Goal: Information Seeking & Learning: Learn about a topic

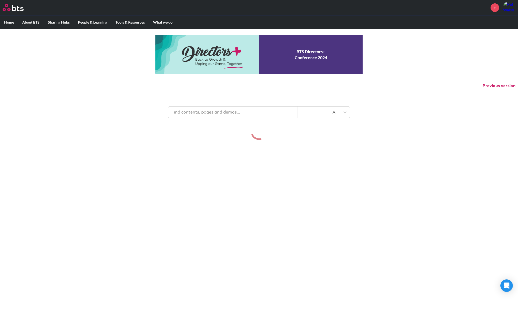
click at [182, 108] on input "text" at bounding box center [232, 111] width 129 height 11
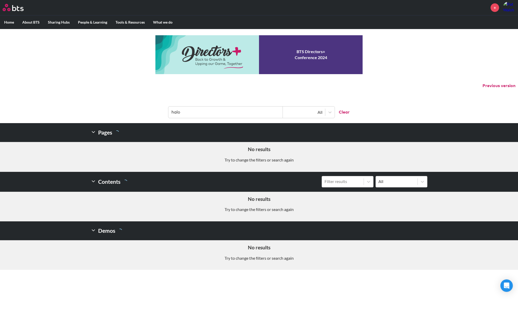
click at [203, 113] on input "halo" at bounding box center [225, 111] width 114 height 11
type input "360"
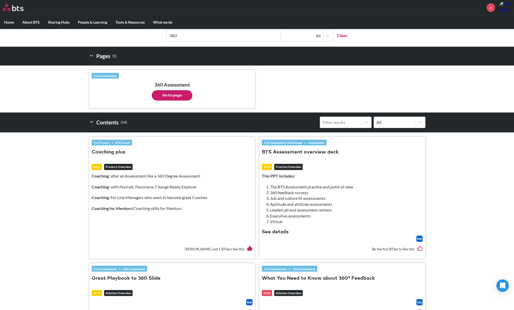
scroll to position [78, 0]
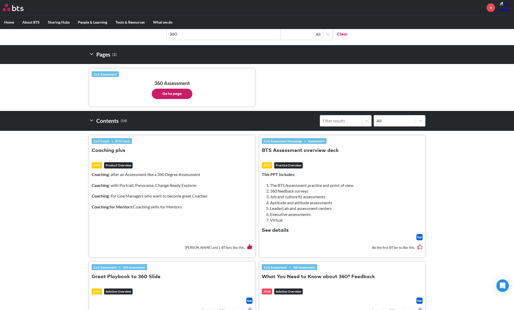
click at [174, 94] on button "Go to page" at bounding box center [172, 94] width 41 height 10
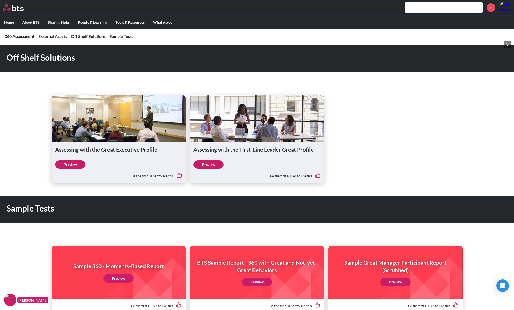
scroll to position [449, 0]
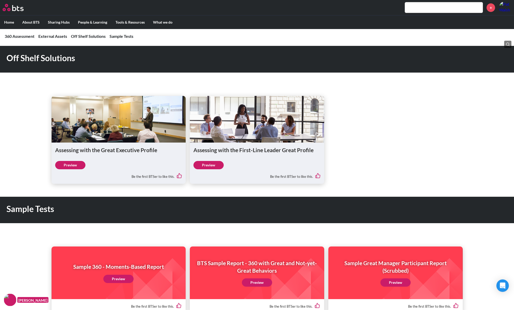
click at [74, 169] on link "Preview" at bounding box center [70, 165] width 30 height 8
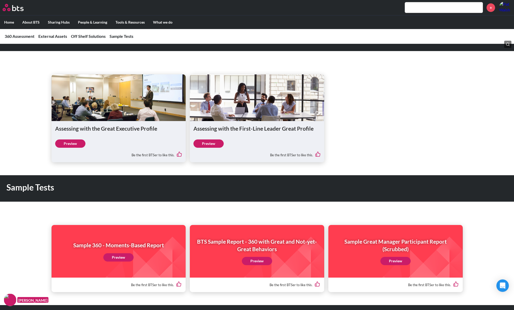
scroll to position [472, 0]
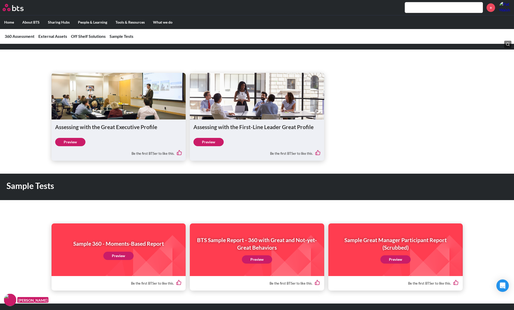
click at [76, 146] on link "Preview" at bounding box center [70, 142] width 30 height 8
click at [425, 8] on input "text" at bounding box center [444, 7] width 78 height 10
type input "g"
type input "hogan"
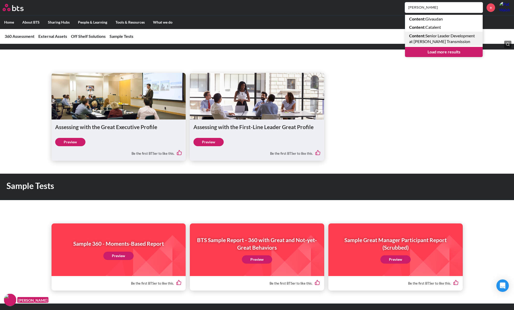
click at [440, 36] on link "Content : Senior Leader Development at Allison Transmission" at bounding box center [444, 39] width 78 height 14
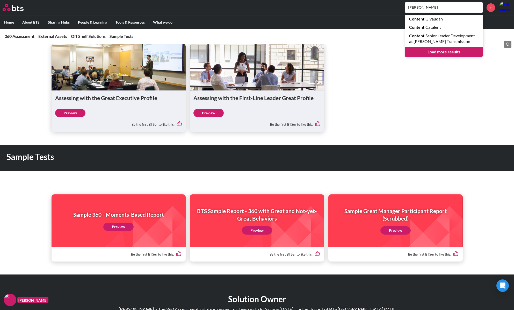
scroll to position [553, 0]
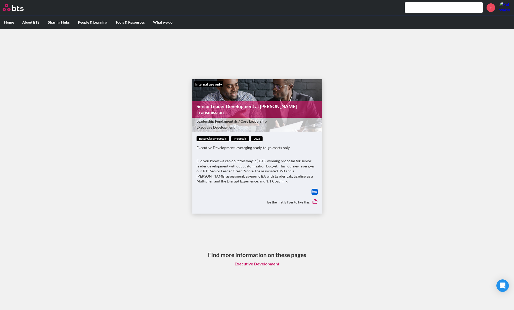
scroll to position [3, 0]
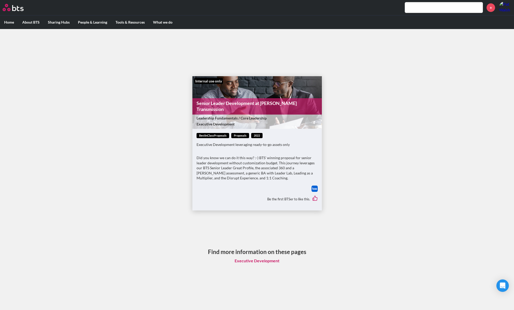
click at [245, 264] on link "Executive Development" at bounding box center [256, 260] width 53 height 10
